Goal: Task Accomplishment & Management: Complete application form

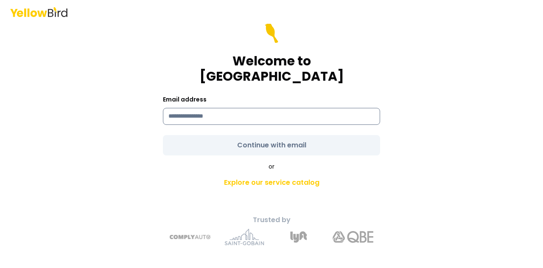
click at [248, 110] on input at bounding box center [271, 116] width 217 height 17
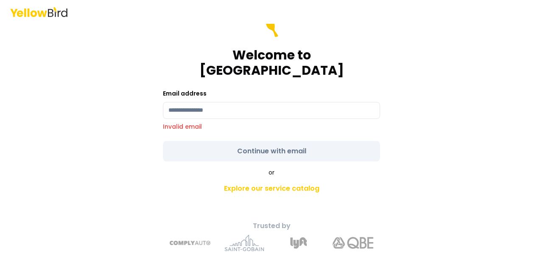
type input "**********"
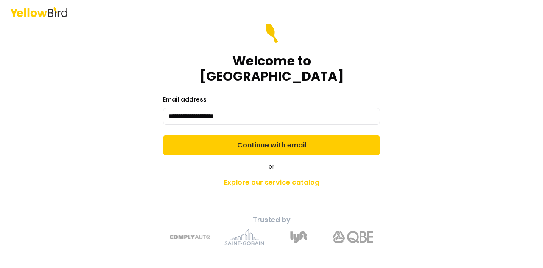
click at [274, 139] on form "**********" at bounding box center [271, 89] width 217 height 132
click at [274, 139] on button "Continue with email" at bounding box center [271, 145] width 217 height 20
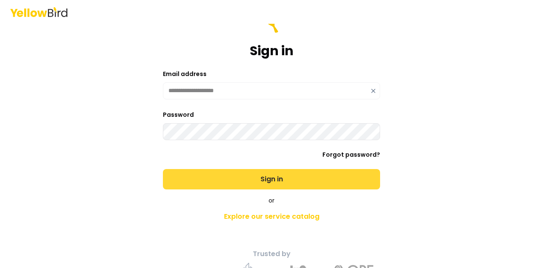
click at [264, 172] on button "Sign in" at bounding box center [271, 179] width 217 height 20
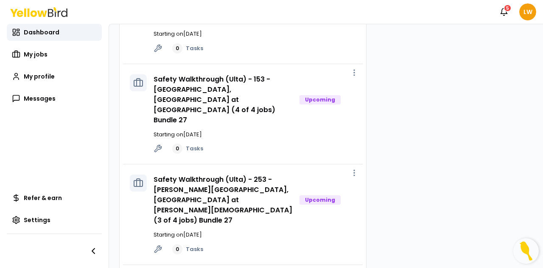
scroll to position [630, 0]
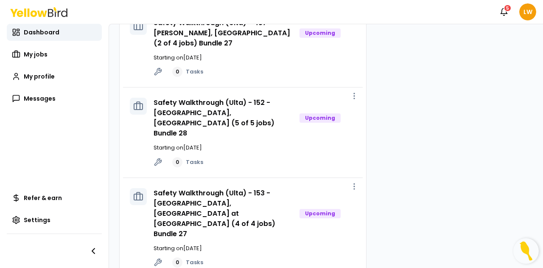
scroll to position [630, 0]
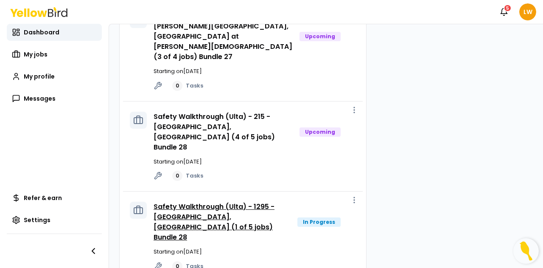
click at [224, 202] on link "Safety Walkthrough (Ulta) - 1295 - [GEOGRAPHIC_DATA], [GEOGRAPHIC_DATA] (1 of 5…" at bounding box center [214, 222] width 121 height 40
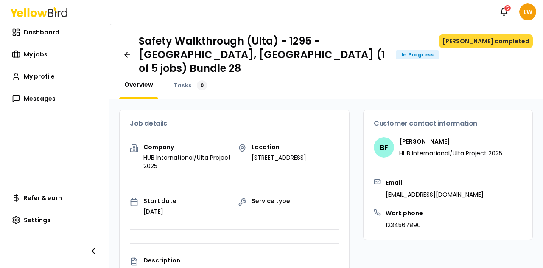
click at [486, 39] on button "[PERSON_NAME] completed" at bounding box center [486, 41] width 94 height 14
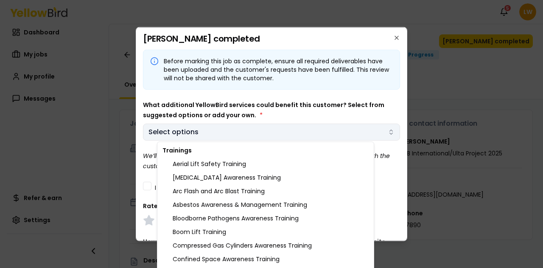
click at [368, 134] on body "Notifications 5 LW Dashboard My jobs My profile Messages Refer & earn Settings …" at bounding box center [271, 134] width 543 height 268
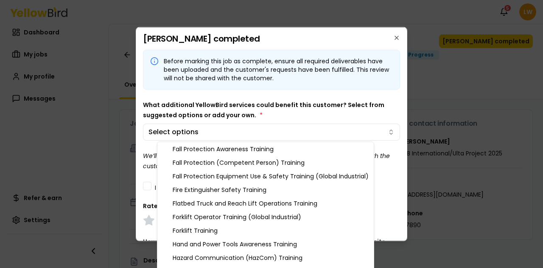
scroll to position [246, 0]
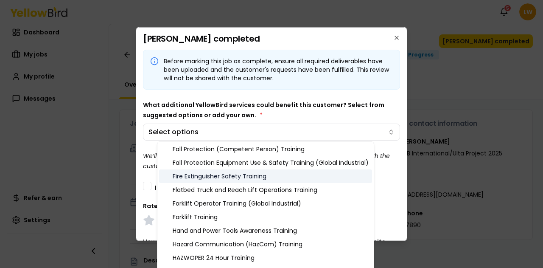
click at [317, 175] on div "Fire Extinguisher Safety Training" at bounding box center [265, 176] width 213 height 14
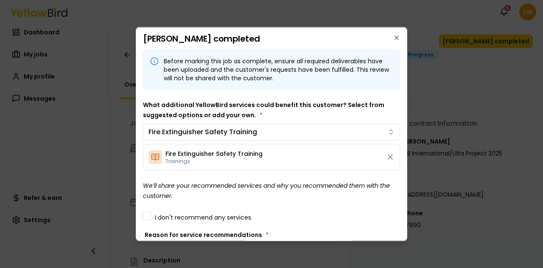
click at [388, 112] on body "Notifications 5 LW Dashboard My jobs My profile Messages Refer & earn Settings …" at bounding box center [271, 134] width 543 height 268
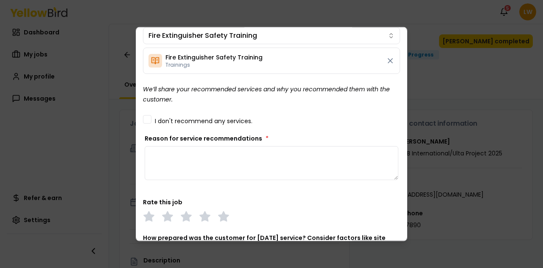
scroll to position [102, 0]
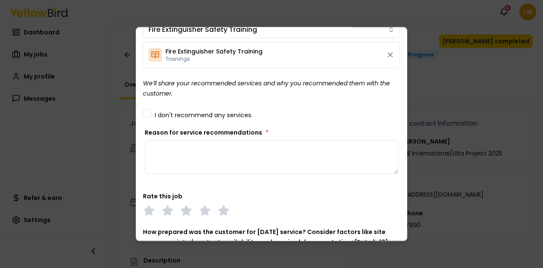
click at [239, 147] on textarea "Reason for service recommendations *" at bounding box center [272, 157] width 254 height 34
click at [219, 212] on icon at bounding box center [224, 210] width 12 height 12
click at [203, 147] on textarea "Reason for service recommendations *" at bounding box center [272, 157] width 254 height 34
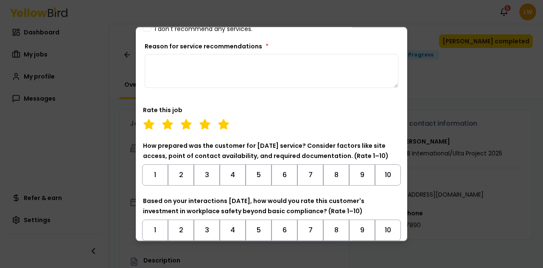
scroll to position [191, 0]
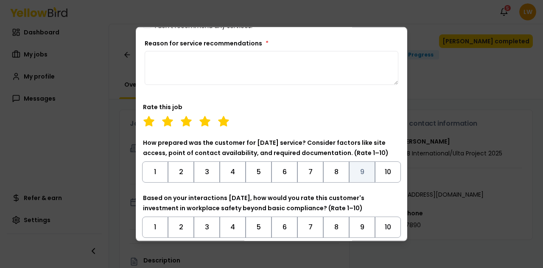
click at [355, 168] on button "9" at bounding box center [362, 171] width 26 height 21
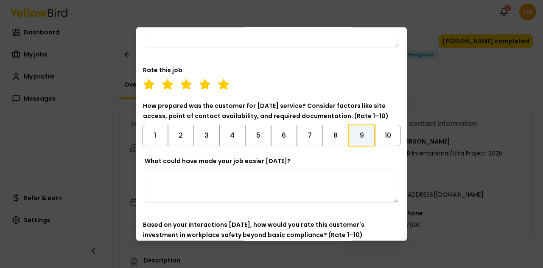
scroll to position [229, 0]
click at [204, 186] on textarea "What could have made your job easier [DATE]?" at bounding box center [272, 185] width 254 height 34
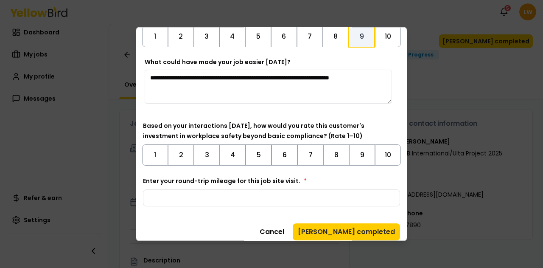
scroll to position [332, 0]
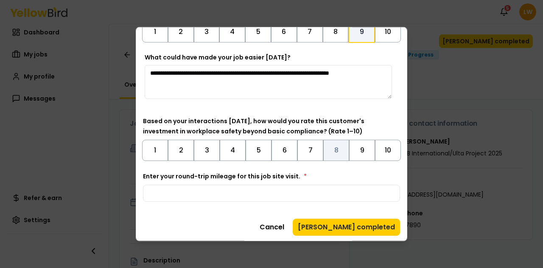
type textarea "**********"
click at [334, 147] on button "8" at bounding box center [336, 149] width 26 height 21
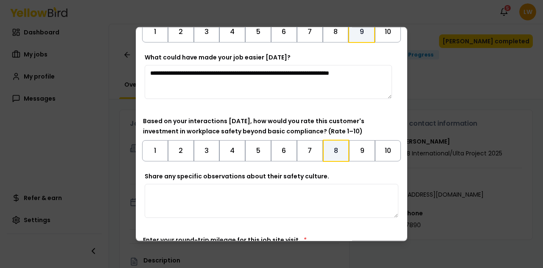
scroll to position [396, 0]
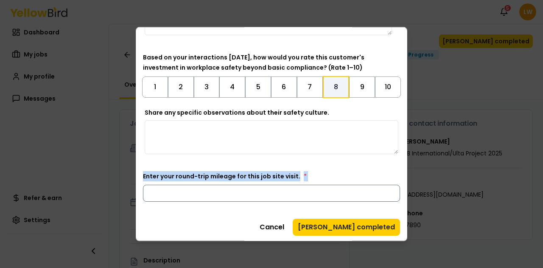
drag, startPoint x: 220, startPoint y: 201, endPoint x: 197, endPoint y: 188, distance: 26.0
click at [197, 188] on input "Enter your round-trip mileage for this job site visit. *" at bounding box center [271, 192] width 257 height 17
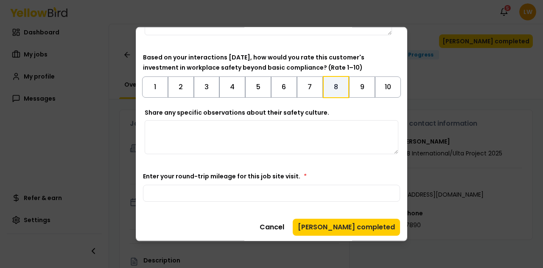
type input "*"
type input "*****"
click at [206, 136] on textarea "Share any specific observations about their safety culture." at bounding box center [272, 137] width 254 height 34
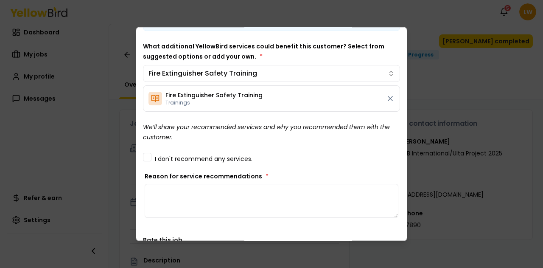
scroll to position [105, 0]
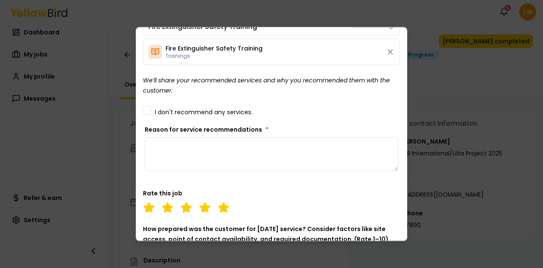
click at [188, 155] on textarea "Reason for service recommendations *" at bounding box center [272, 154] width 254 height 34
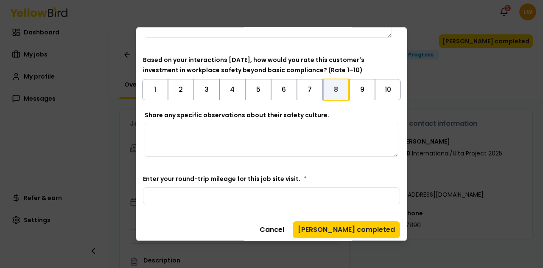
scroll to position [396, 0]
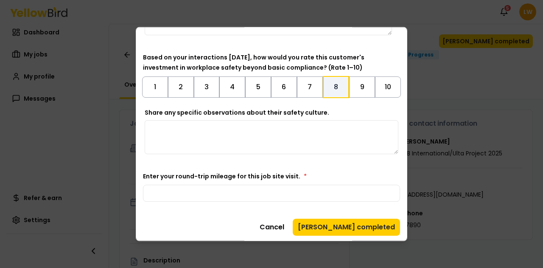
type textarea "**********"
click at [237, 132] on textarea "Share any specific observations about their safety culture." at bounding box center [272, 137] width 254 height 34
click at [244, 127] on textarea "**********" at bounding box center [268, 137] width 247 height 34
click at [303, 85] on button "7" at bounding box center [310, 86] width 26 height 21
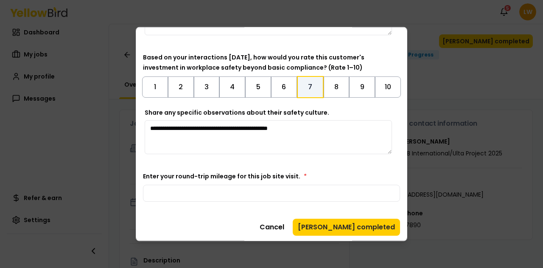
click at [318, 126] on textarea "**********" at bounding box center [268, 137] width 247 height 34
click at [148, 126] on textarea "**********" at bounding box center [268, 137] width 247 height 34
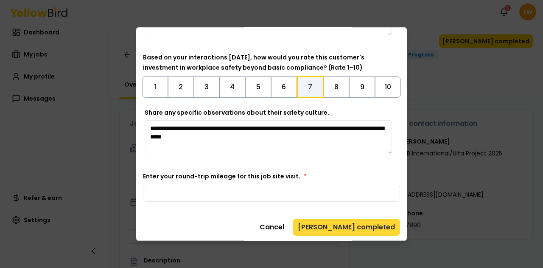
type textarea "**********"
click at [355, 224] on button "[PERSON_NAME] completed" at bounding box center [346, 226] width 107 height 17
click at [354, 228] on button "[PERSON_NAME] completed" at bounding box center [346, 226] width 107 height 17
click at [351, 227] on button "[PERSON_NAME] completed" at bounding box center [346, 226] width 107 height 17
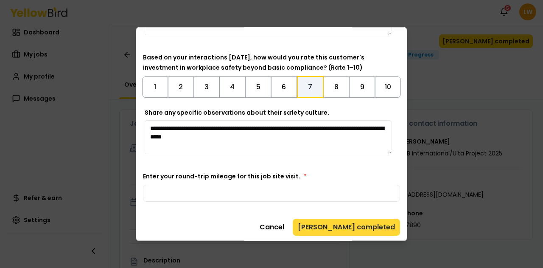
click at [366, 223] on button "[PERSON_NAME] completed" at bounding box center [346, 226] width 107 height 17
drag, startPoint x: 352, startPoint y: 231, endPoint x: 346, endPoint y: 227, distance: 6.7
click at [346, 227] on button "[PERSON_NAME] completed" at bounding box center [346, 226] width 107 height 17
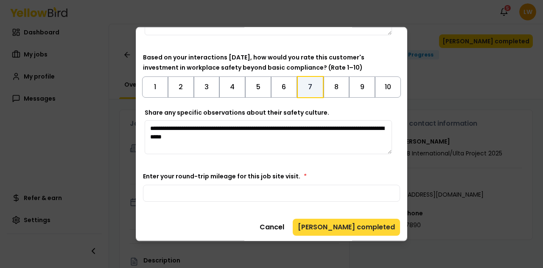
click at [346, 227] on button "[PERSON_NAME] completed" at bounding box center [346, 226] width 107 height 17
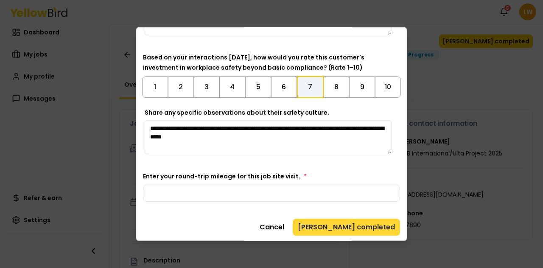
click at [346, 227] on button "[PERSON_NAME] completed" at bounding box center [346, 226] width 107 height 17
click at [348, 225] on button "[PERSON_NAME] completed" at bounding box center [346, 226] width 107 height 17
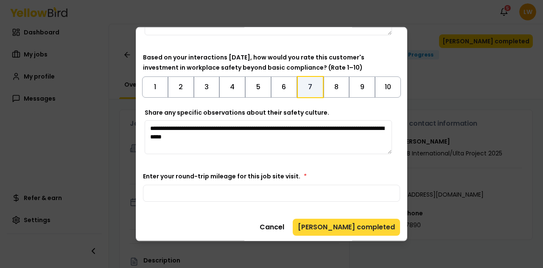
click at [348, 225] on button "[PERSON_NAME] completed" at bounding box center [346, 226] width 107 height 17
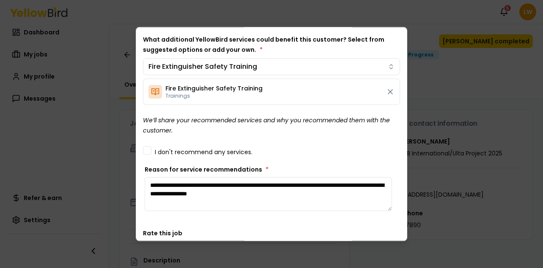
scroll to position [0, 0]
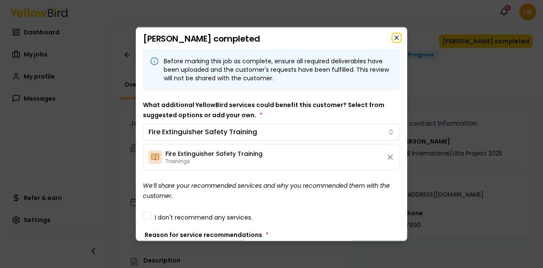
click at [393, 34] on icon "button" at bounding box center [396, 37] width 7 height 7
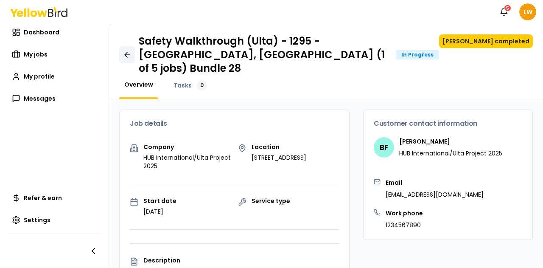
click at [126, 52] on icon at bounding box center [126, 54] width 3 height 5
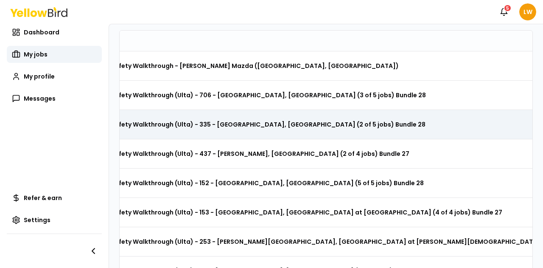
scroll to position [0, 34]
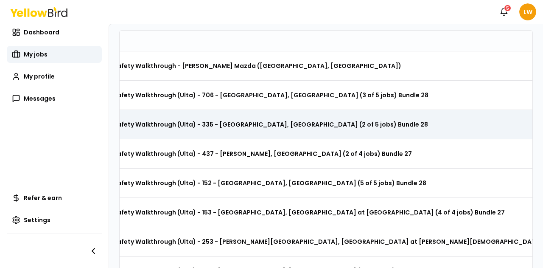
click at [157, 121] on h3 "Safety Walkthrough (Ulta) - 335 - [GEOGRAPHIC_DATA], [GEOGRAPHIC_DATA] (2 of 5 …" at bounding box center [270, 124] width 315 height 15
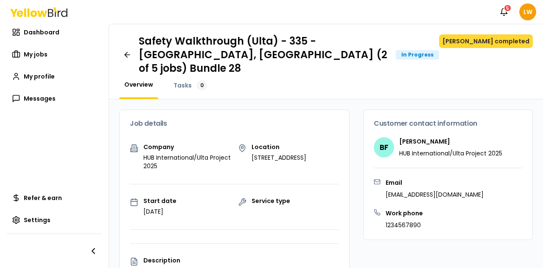
click at [491, 39] on button "[PERSON_NAME] completed" at bounding box center [486, 41] width 94 height 14
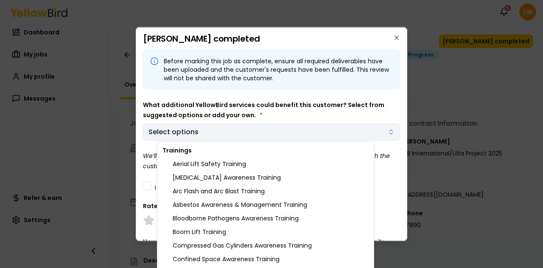
click at [324, 125] on body "Notifications 5 LW Dashboard My jobs My profile Messages Refer & earn Settings …" at bounding box center [271, 134] width 543 height 268
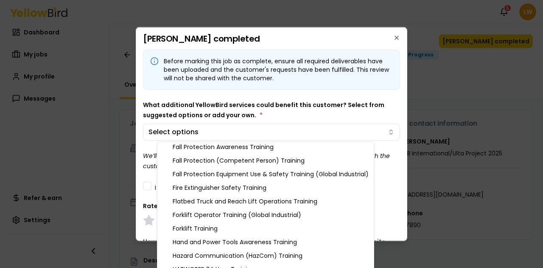
scroll to position [237, 0]
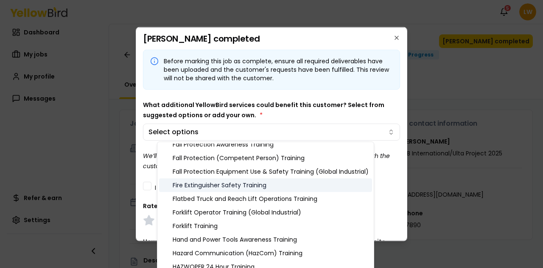
click at [309, 190] on div "Fire Extinguisher Safety Training" at bounding box center [265, 185] width 213 height 14
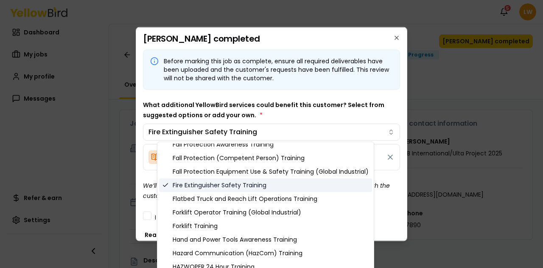
scroll to position [322, 0]
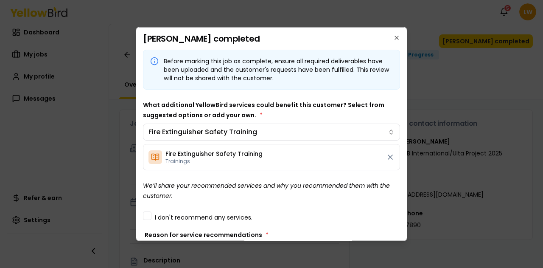
click at [361, 111] on body "Notifications 5 LW Dashboard My jobs My profile Messages Refer & earn Settings …" at bounding box center [271, 134] width 543 height 268
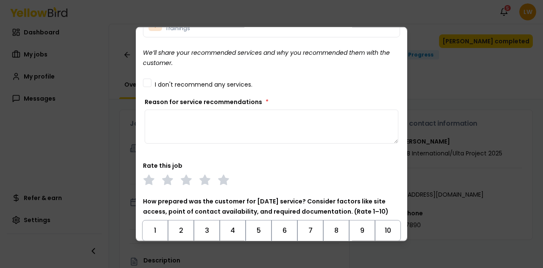
scroll to position [140, 0]
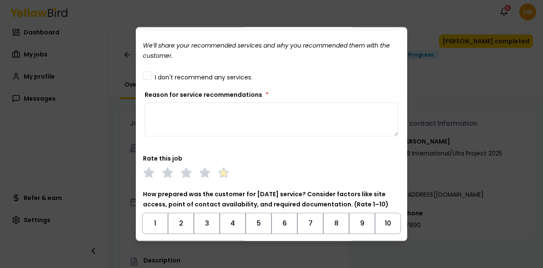
click at [223, 171] on polygon at bounding box center [224, 171] width 10 height 9
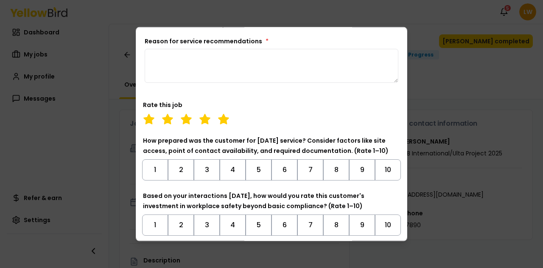
scroll to position [194, 0]
click at [362, 168] on button "9" at bounding box center [362, 168] width 26 height 21
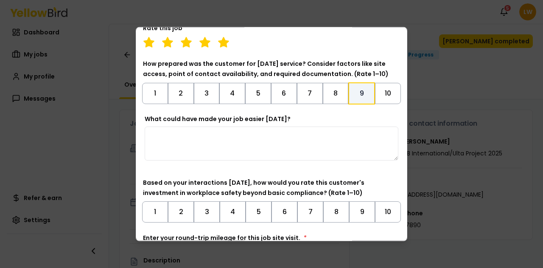
scroll to position [272, 0]
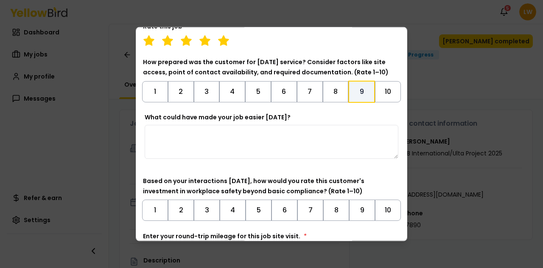
click at [260, 142] on textarea "What could have made your job easier [DATE]?" at bounding box center [272, 141] width 254 height 34
type textarea "*"
click at [195, 128] on textarea "**********" at bounding box center [268, 141] width 247 height 34
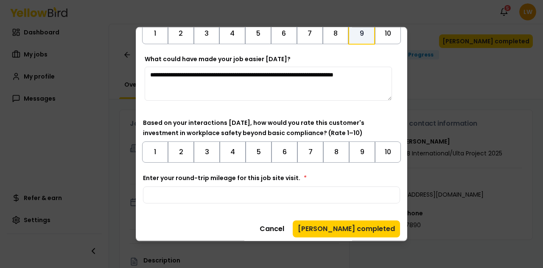
scroll to position [332, 0]
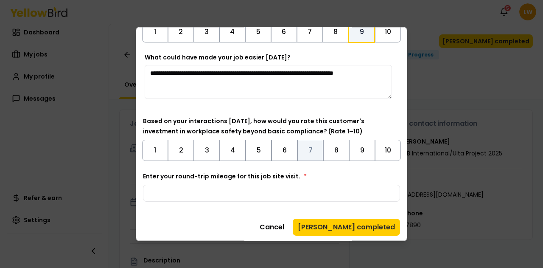
type textarea "**********"
click at [306, 147] on button "7" at bounding box center [311, 149] width 26 height 21
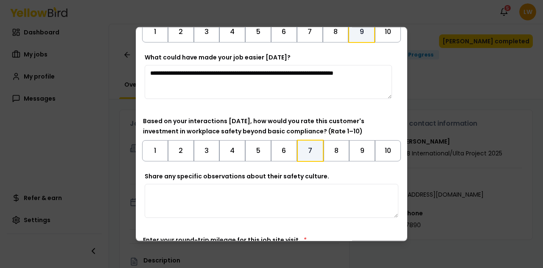
scroll to position [396, 0]
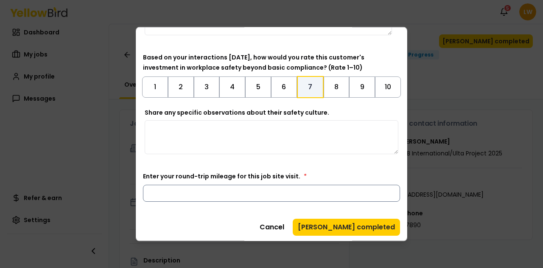
click at [217, 195] on input "Enter your round-trip mileage for this job site visit. *" at bounding box center [271, 192] width 257 height 17
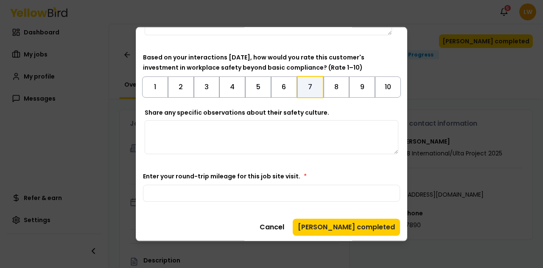
type input "*****"
click at [232, 135] on textarea "Share any specific observations about their safety culture." at bounding box center [272, 137] width 254 height 34
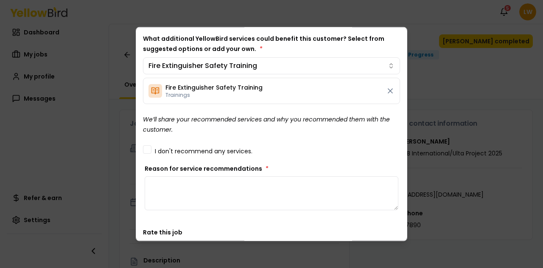
scroll to position [65, 0]
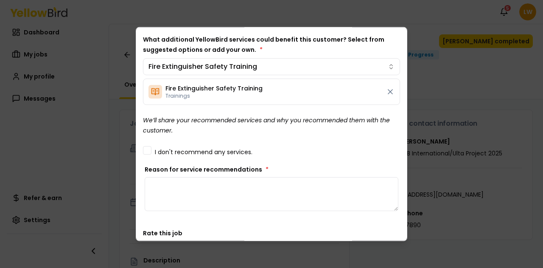
type textarea "**********"
click at [267, 186] on textarea "Reason for service recommendations *" at bounding box center [272, 194] width 254 height 34
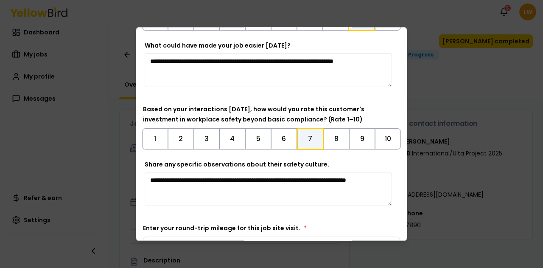
scroll to position [396, 0]
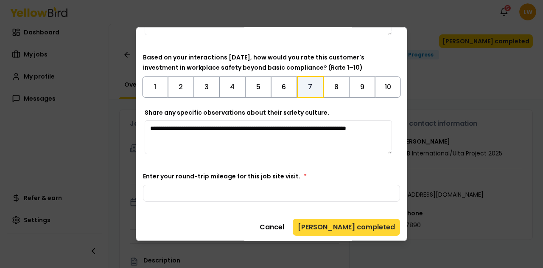
type textarea "**********"
click at [339, 228] on button "[PERSON_NAME] completed" at bounding box center [346, 226] width 107 height 17
click at [351, 228] on button "[PERSON_NAME] completed" at bounding box center [346, 226] width 107 height 17
click at [370, 221] on button "[PERSON_NAME] completed" at bounding box center [346, 226] width 107 height 17
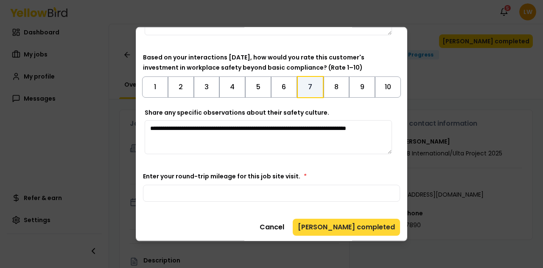
click at [359, 224] on button "[PERSON_NAME] completed" at bounding box center [346, 226] width 107 height 17
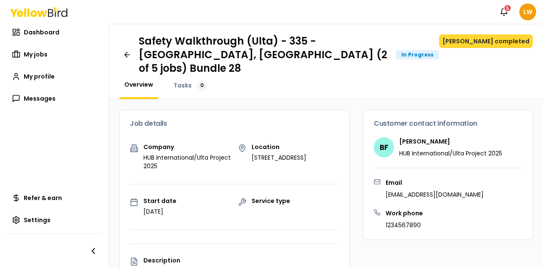
click at [485, 39] on button "[PERSON_NAME] completed" at bounding box center [486, 41] width 94 height 14
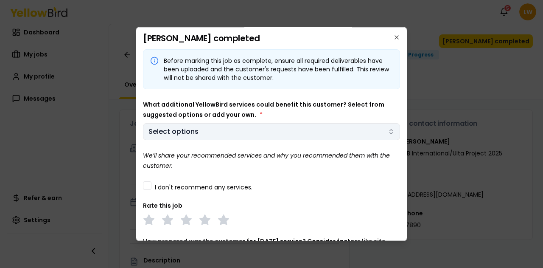
scroll to position [176, 0]
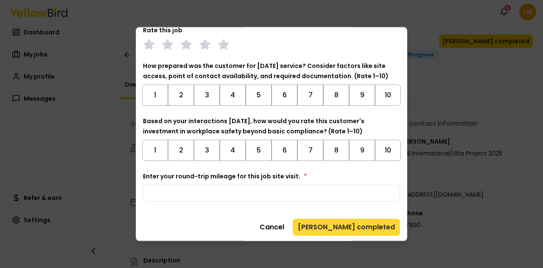
click at [352, 220] on button "[PERSON_NAME] completed" at bounding box center [346, 226] width 107 height 17
click at [355, 225] on button "[PERSON_NAME] completed" at bounding box center [346, 226] width 107 height 17
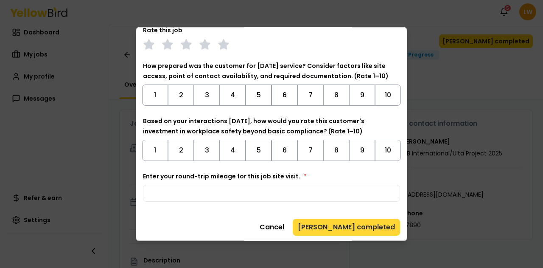
click at [355, 225] on button "[PERSON_NAME] completed" at bounding box center [346, 226] width 107 height 17
click at [351, 221] on button "[PERSON_NAME] completed" at bounding box center [346, 226] width 107 height 17
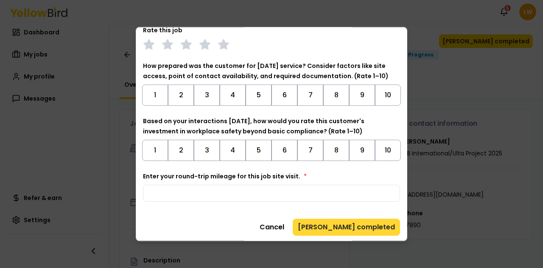
click at [351, 221] on button "[PERSON_NAME] completed" at bounding box center [346, 226] width 107 height 17
